Goal: Obtain resource: Download file/media

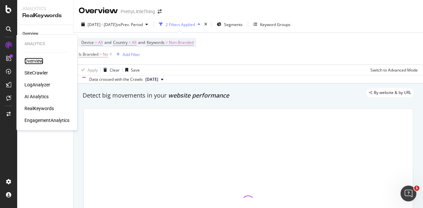
click at [30, 60] on div "Overview" at bounding box center [33, 61] width 19 height 7
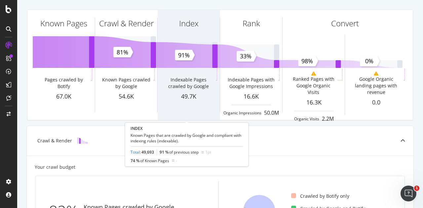
click at [192, 67] on div "Index Indexable Pages crawled by Google 49.7K" at bounding box center [189, 65] width 62 height 110
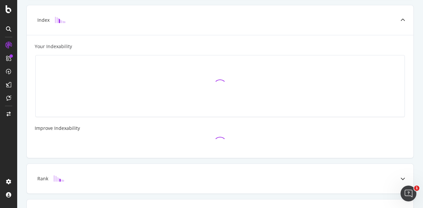
scroll to position [194, 0]
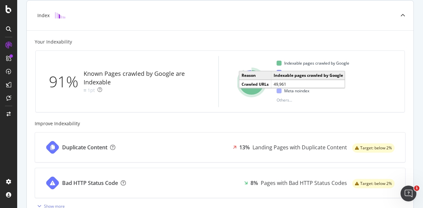
click at [256, 88] on icon "A chart." at bounding box center [251, 82] width 25 height 25
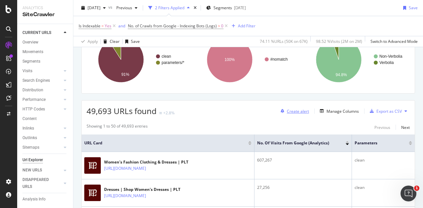
scroll to position [165, 0]
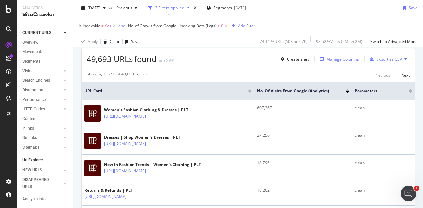
click at [335, 58] on div "Manage Columns" at bounding box center [342, 59] width 32 height 6
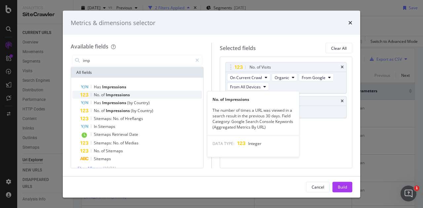
type input "imp"
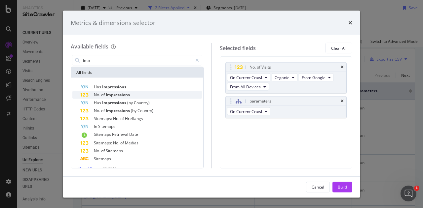
click at [157, 95] on div "No. of Impressions" at bounding box center [141, 95] width 122 height 8
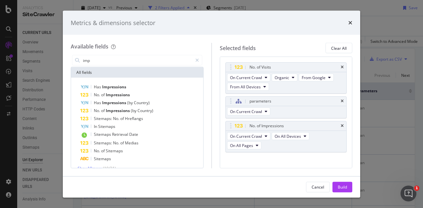
drag, startPoint x: 273, startPoint y: 184, endPoint x: 243, endPoint y: 173, distance: 31.9
click at [243, 173] on div "Metrics & dimensions selector Available fields imp All fields Has Impressions N…" at bounding box center [211, 104] width 297 height 187
drag, startPoint x: 340, startPoint y: 186, endPoint x: 345, endPoint y: 82, distance: 104.2
click at [340, 186] on div "Build" at bounding box center [342, 187] width 9 height 6
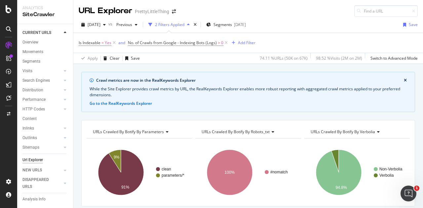
scroll to position [126, 0]
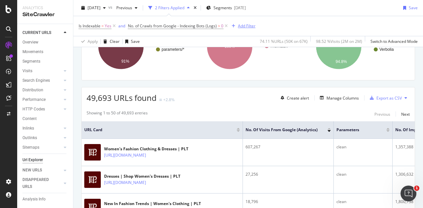
click at [247, 22] on div "Add Filter" at bounding box center [242, 25] width 26 height 7
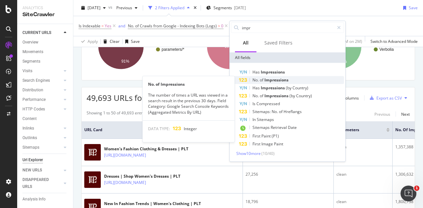
type input "impr"
click at [269, 81] on span "Impressions" at bounding box center [276, 80] width 24 height 6
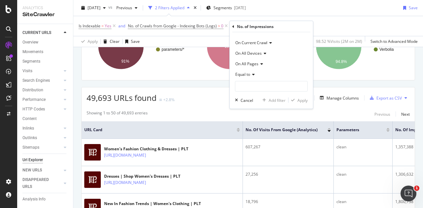
click at [250, 77] on div "Equal to" at bounding box center [271, 74] width 73 height 11
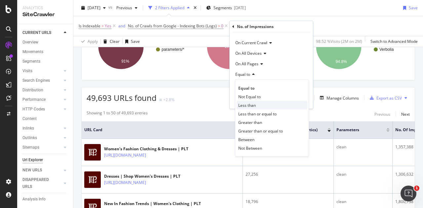
click at [247, 103] on span "Less than" at bounding box center [247, 105] width 18 height 6
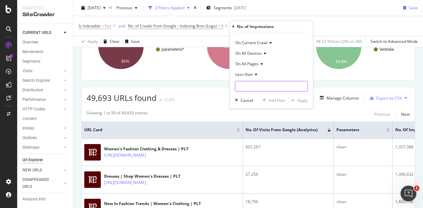
click at [247, 87] on input "number" at bounding box center [271, 86] width 73 height 11
type input "0"
click at [299, 101] on div "Apply" at bounding box center [302, 100] width 10 height 6
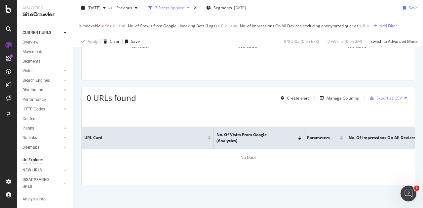
click at [267, 26] on span "No. of Impressions On All Devices excluding anonymized queries" at bounding box center [299, 26] width 119 height 6
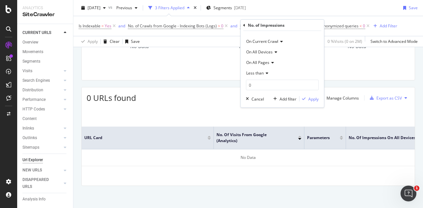
click at [255, 72] on span "Less than" at bounding box center [255, 73] width 18 height 6
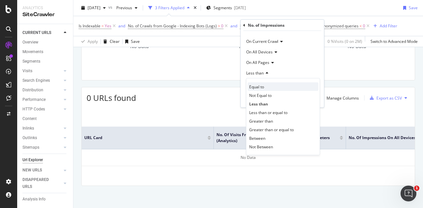
click at [258, 89] on span "Equal to" at bounding box center [256, 87] width 15 height 6
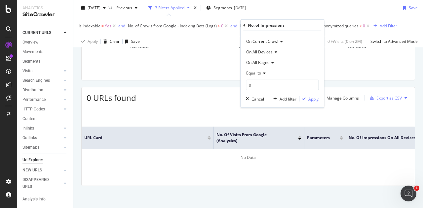
click at [310, 99] on div "Apply" at bounding box center [313, 99] width 10 height 6
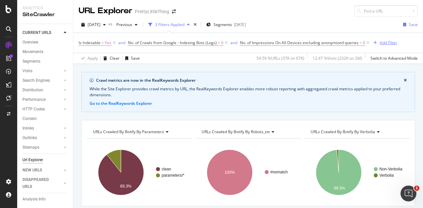
click at [386, 43] on div "Add Filter" at bounding box center [389, 43] width 18 height 6
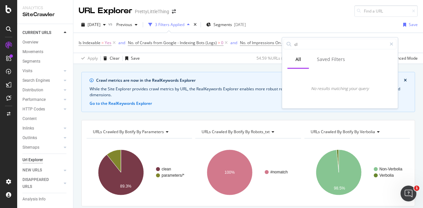
type input "c"
type input "p"
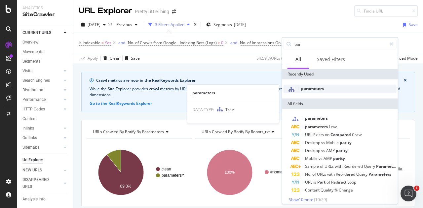
type input "par"
click at [331, 89] on div "parameters" at bounding box center [339, 89] width 113 height 9
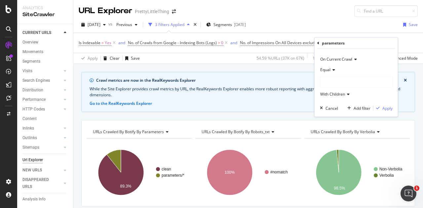
click at [331, 78] on div at bounding box center [356, 82] width 72 height 11
click at [339, 94] on span "61,425 URLS" at bounding box center [350, 96] width 25 height 6
click at [387, 106] on div "Apply" at bounding box center [387, 108] width 10 height 6
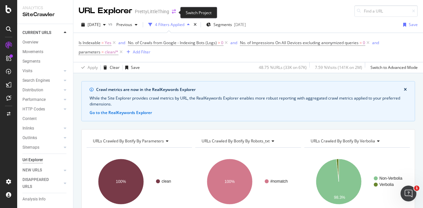
click at [172, 13] on icon "arrow-right-arrow-left" at bounding box center [174, 11] width 4 height 5
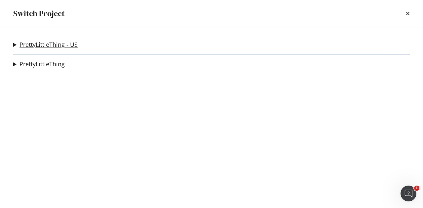
click at [30, 45] on link "PrettyLittleThing - US" at bounding box center [48, 44] width 58 height 7
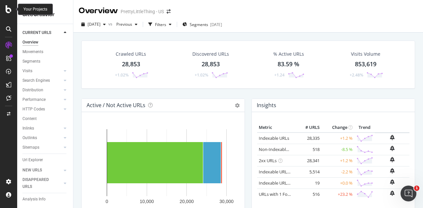
click at [10, 8] on icon at bounding box center [9, 9] width 6 height 8
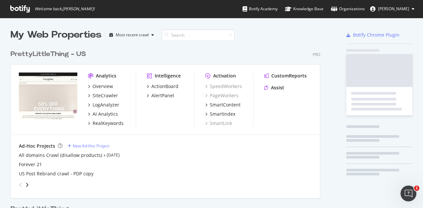
scroll to position [204, 413]
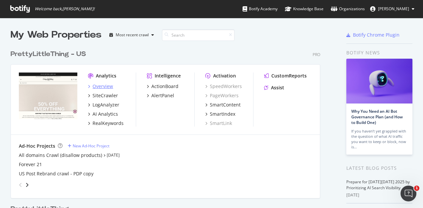
click at [109, 84] on div "Overview" at bounding box center [103, 86] width 20 height 7
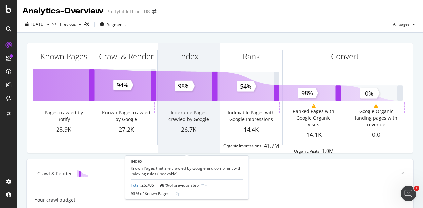
click at [184, 113] on div "Indexable Pages crawled by Google" at bounding box center [189, 116] width 52 height 13
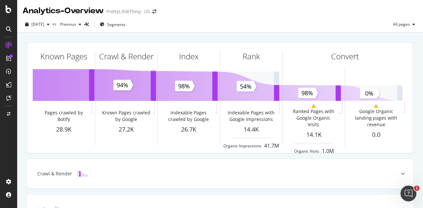
scroll to position [0, 0]
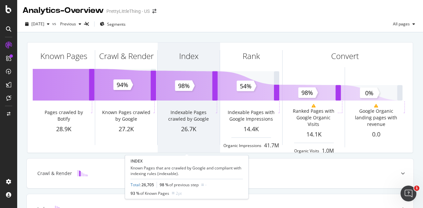
click at [189, 119] on div "Indexable Pages crawled by Google" at bounding box center [189, 115] width 52 height 13
click at [185, 85] on div "Index" at bounding box center [189, 68] width 62 height 51
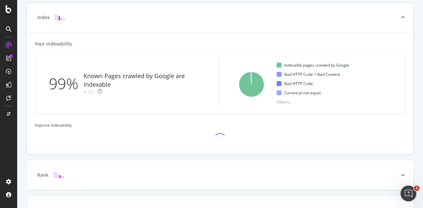
scroll to position [194, 0]
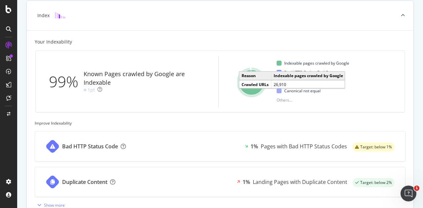
click at [246, 90] on icon "A chart." at bounding box center [251, 82] width 25 height 25
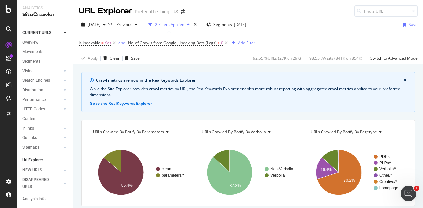
click at [253, 43] on div "Add Filter" at bounding box center [247, 43] width 18 height 6
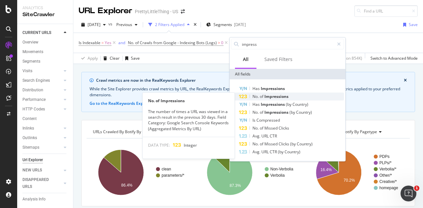
type input "impress"
click at [267, 97] on span "Impressions" at bounding box center [276, 97] width 24 height 6
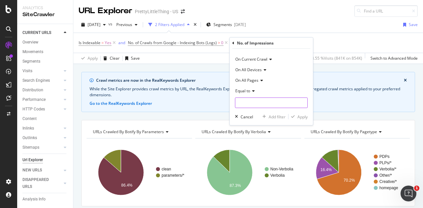
click at [265, 100] on input "number" at bounding box center [271, 103] width 73 height 11
type input "0"
click at [294, 118] on icon "button" at bounding box center [293, 117] width 4 height 4
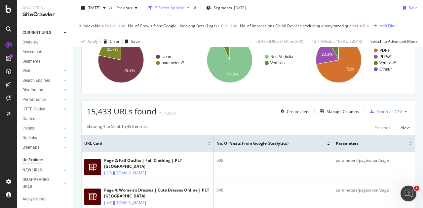
scroll to position [113, 0]
click at [326, 109] on div "Manage Columns" at bounding box center [342, 112] width 32 height 6
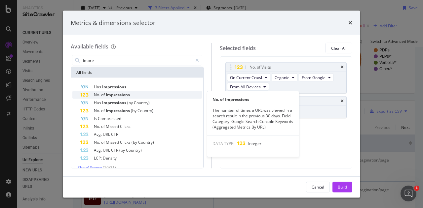
type input "impre"
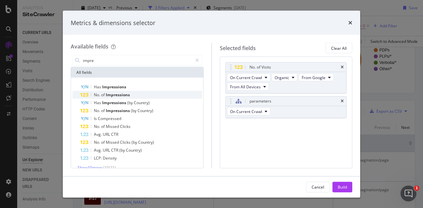
click at [141, 95] on div "No. of Impressions" at bounding box center [141, 95] width 122 height 8
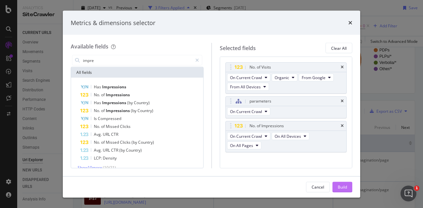
click at [335, 185] on button "Build" at bounding box center [342, 187] width 20 height 11
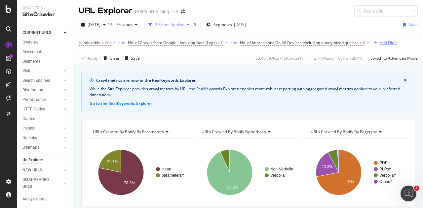
click at [380, 42] on div "Add Filter" at bounding box center [389, 43] width 18 height 6
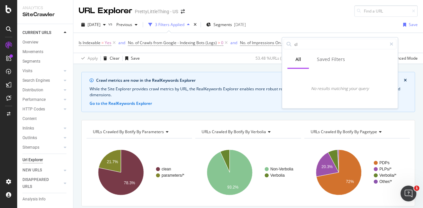
type input "c"
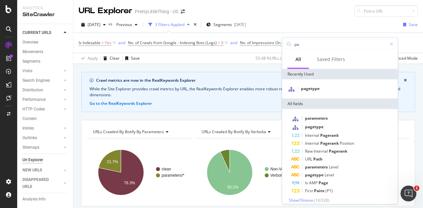
type input "pa"
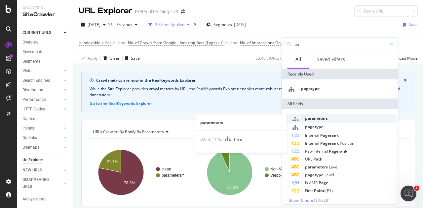
click at [325, 117] on span "parameters" at bounding box center [316, 119] width 23 height 6
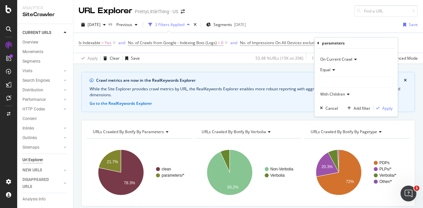
click at [332, 81] on div at bounding box center [356, 82] width 72 height 11
click at [335, 98] on span "clean" at bounding box center [332, 96] width 10 height 6
click at [385, 108] on div "Apply" at bounding box center [387, 108] width 10 height 6
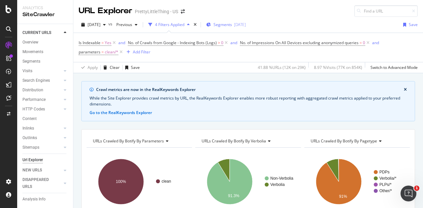
click at [242, 27] on div "Segments [DATE]" at bounding box center [226, 25] width 40 height 10
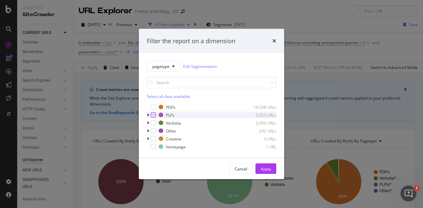
click at [154, 115] on div "modal" at bounding box center [153, 115] width 5 height 5
click at [153, 122] on div "modal" at bounding box center [153, 123] width 5 height 5
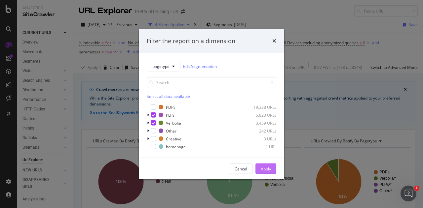
click at [266, 169] on div "Apply" at bounding box center [266, 169] width 10 height 6
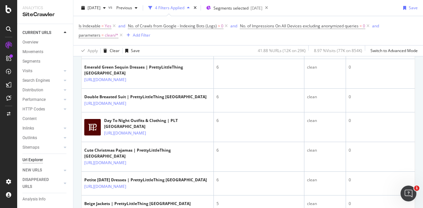
scroll to position [529, 0]
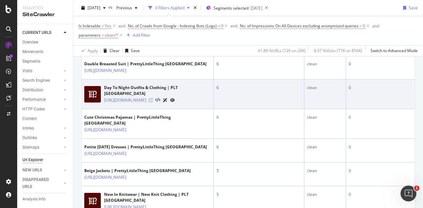
click at [153, 102] on icon at bounding box center [151, 100] width 4 height 4
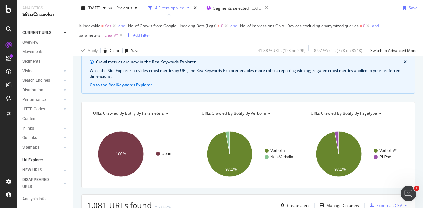
scroll to position [0, 0]
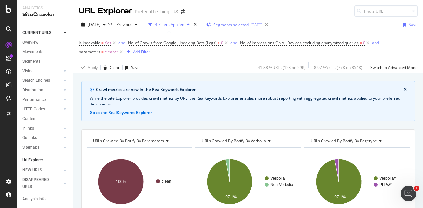
click at [238, 21] on div "Segments selected [DATE]" at bounding box center [234, 25] width 56 height 10
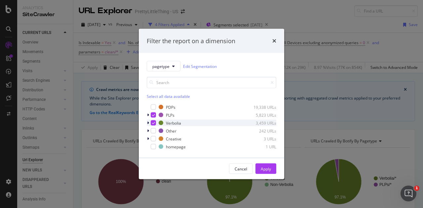
click at [155, 122] on icon "modal" at bounding box center [153, 123] width 3 height 3
click at [265, 170] on div "Apply" at bounding box center [266, 169] width 10 height 6
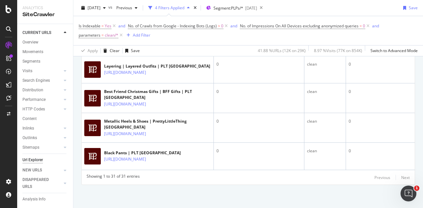
scroll to position [1067, 0]
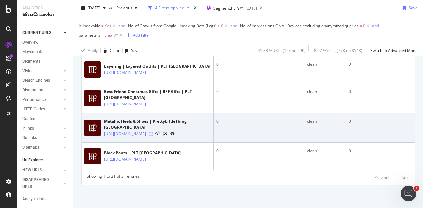
click at [153, 132] on icon at bounding box center [151, 134] width 4 height 4
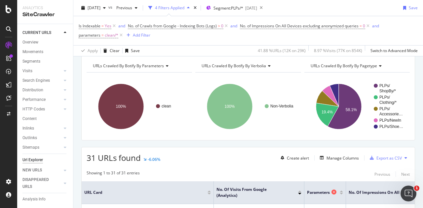
scroll to position [174, 0]
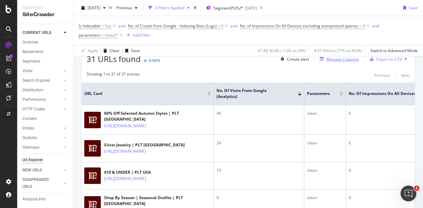
click at [330, 58] on div "Manage Columns" at bounding box center [342, 59] width 32 height 6
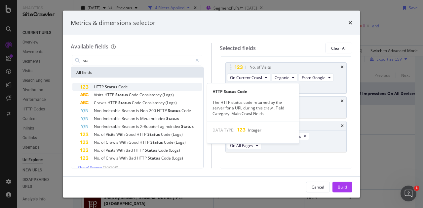
type input "sta"
click at [157, 84] on div "HTTP Status Code" at bounding box center [141, 87] width 122 height 8
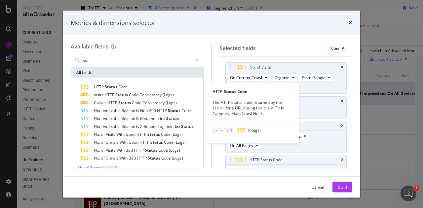
scroll to position [8, 0]
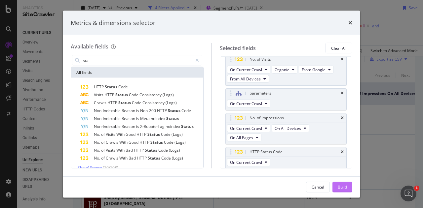
click at [344, 186] on div "Build" at bounding box center [342, 187] width 9 height 6
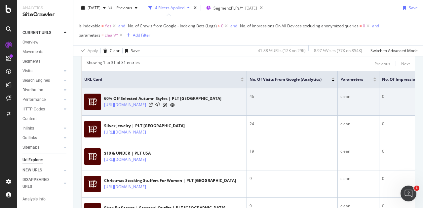
scroll to position [223, 0]
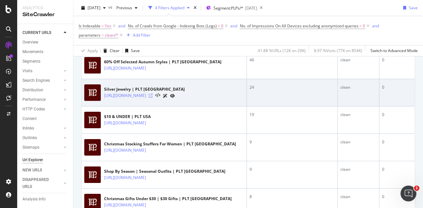
click at [153, 96] on icon at bounding box center [151, 96] width 4 height 4
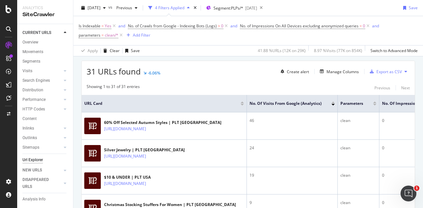
scroll to position [157, 0]
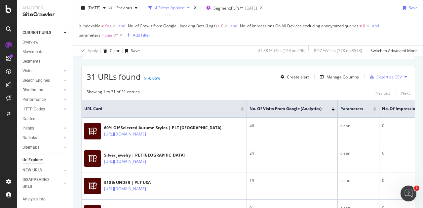
click at [383, 77] on div "Export as CSV" at bounding box center [388, 77] width 25 height 6
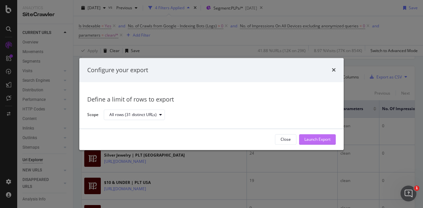
click at [306, 138] on div "Launch Export" at bounding box center [317, 140] width 26 height 6
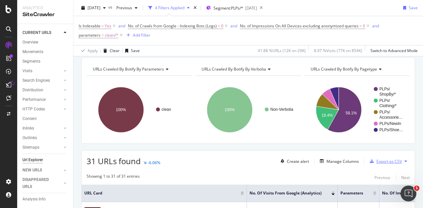
scroll to position [57, 0]
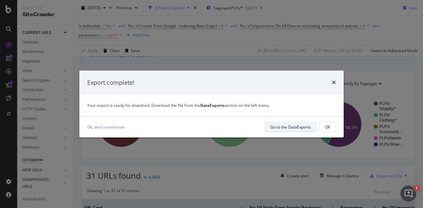
click at [270, 128] on button "Go to the DataExports" at bounding box center [291, 127] width 52 height 11
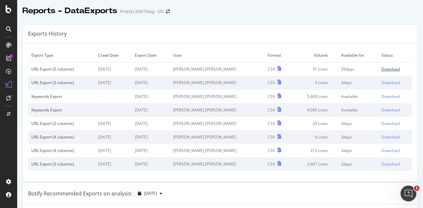
click at [381, 69] on div "Download" at bounding box center [390, 69] width 19 height 6
